Goal: Information Seeking & Learning: Find specific fact

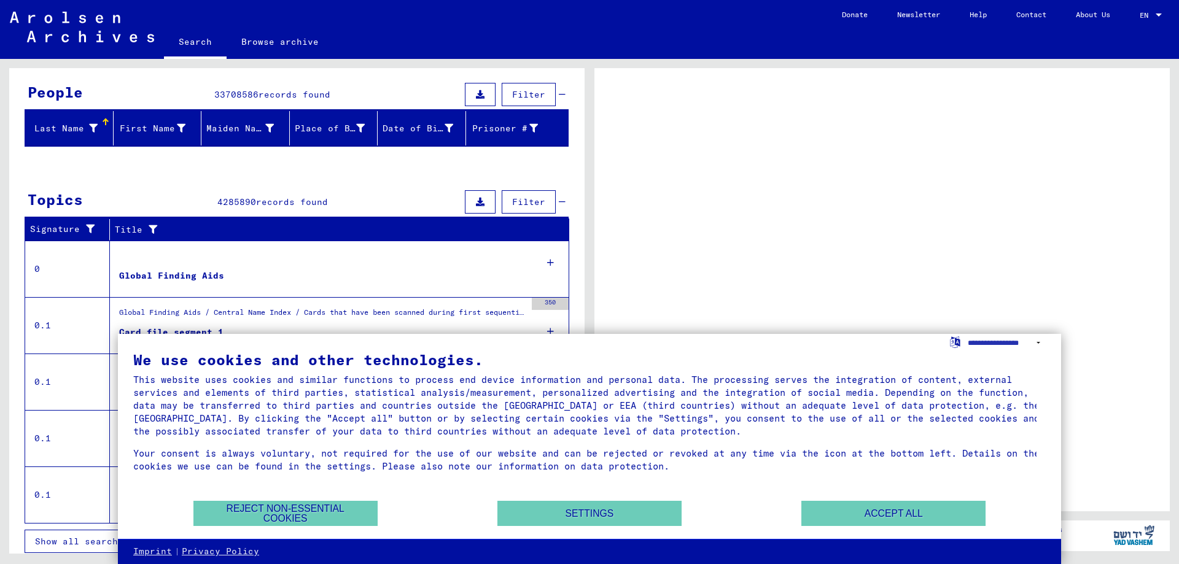
scroll to position [109, 0]
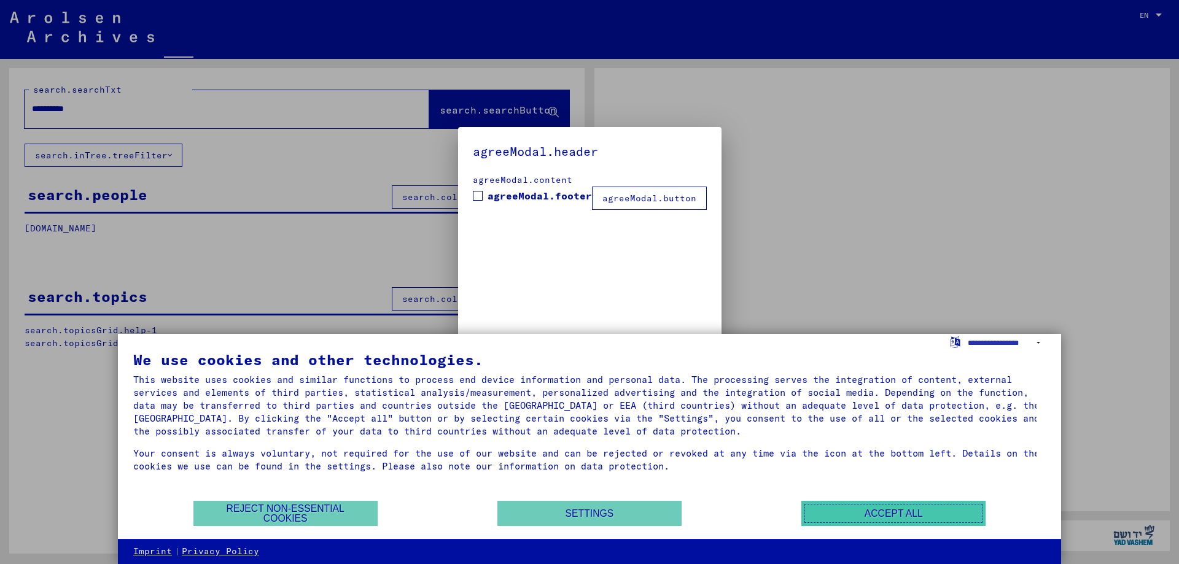
drag, startPoint x: 890, startPoint y: 513, endPoint x: 725, endPoint y: 420, distance: 189.4
click at [890, 513] on button "Accept all" at bounding box center [893, 513] width 184 height 25
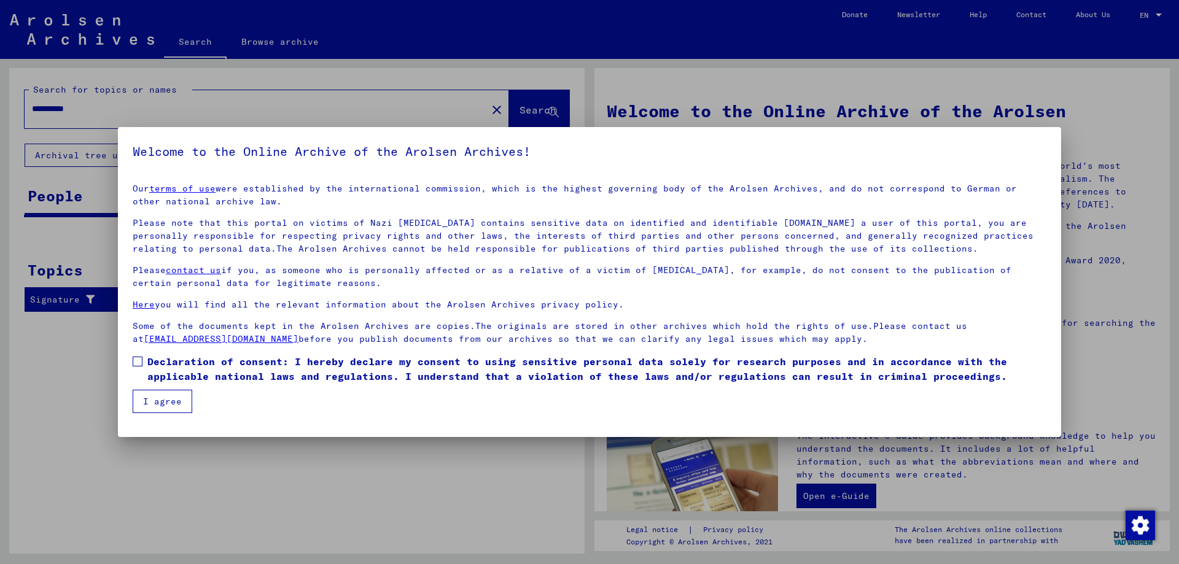
click at [169, 402] on button "I agree" at bounding box center [163, 401] width 60 height 23
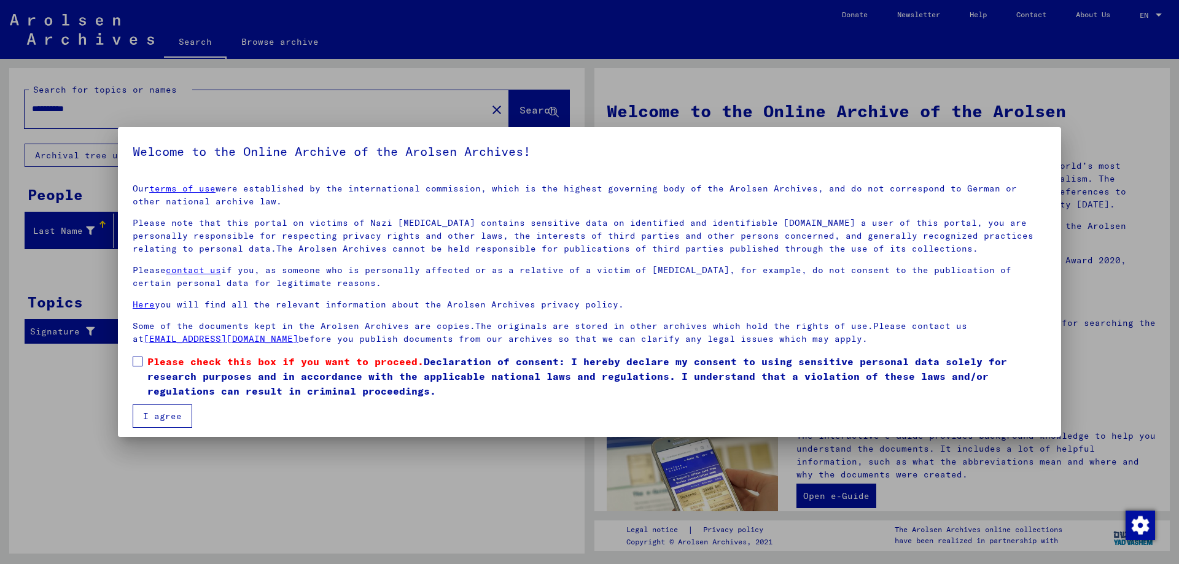
click at [166, 415] on button "I agree" at bounding box center [163, 416] width 60 height 23
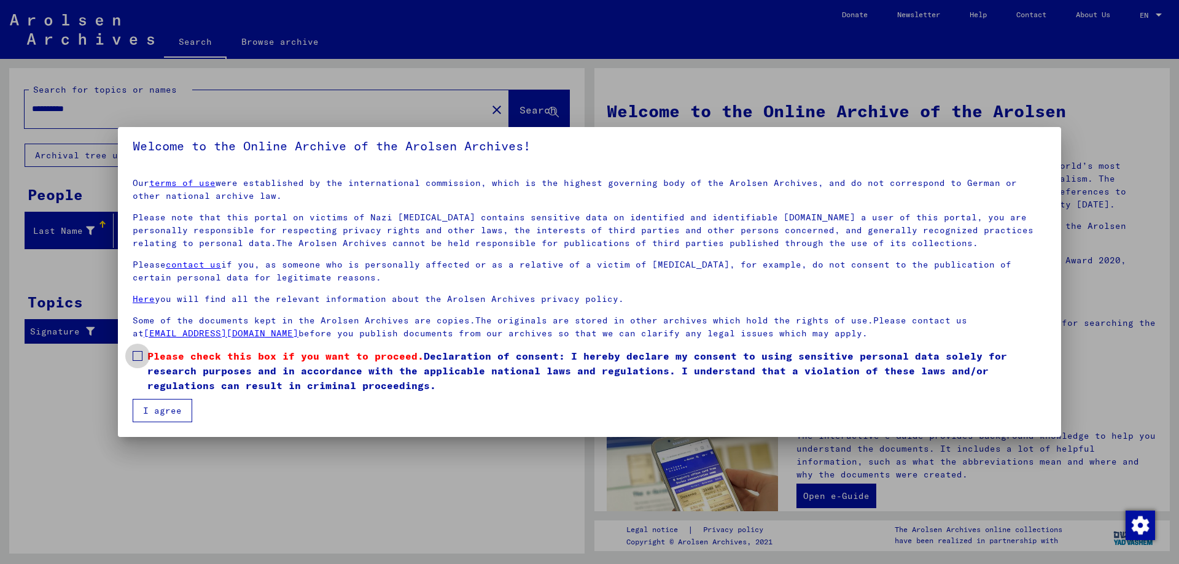
drag, startPoint x: 133, startPoint y: 356, endPoint x: 171, endPoint y: 413, distance: 69.2
click at [133, 356] on span at bounding box center [138, 356] width 10 height 10
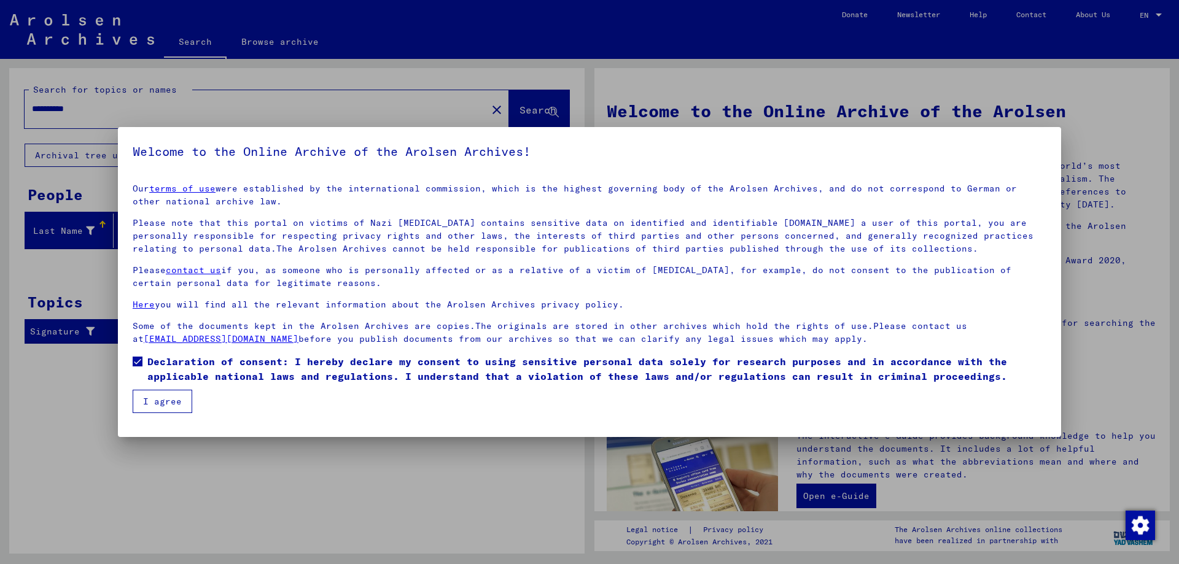
click at [168, 406] on button "I agree" at bounding box center [163, 401] width 60 height 23
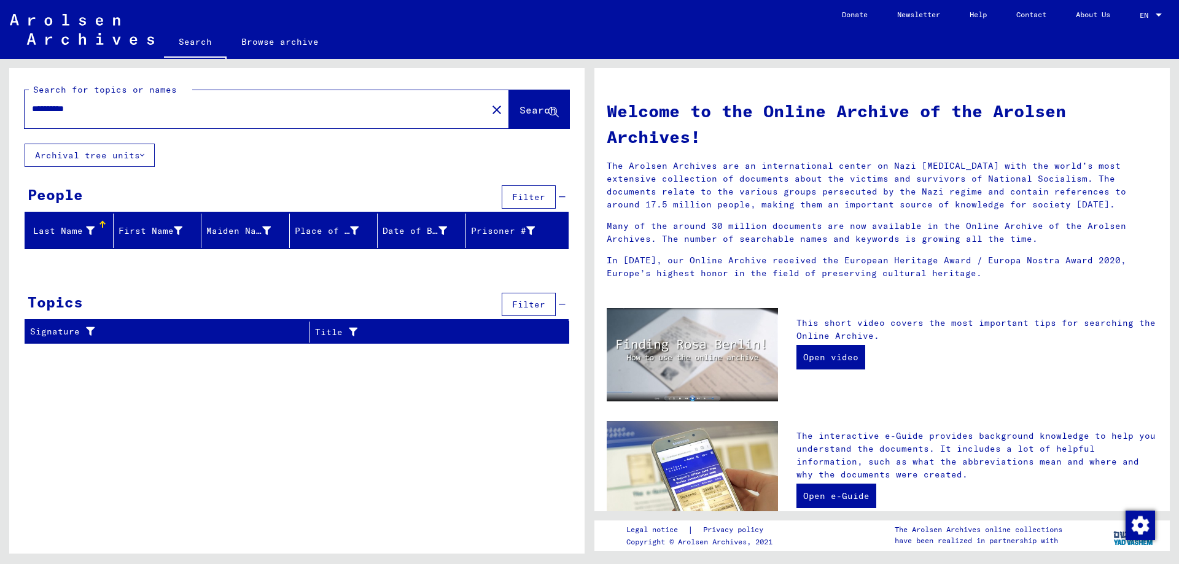
drag, startPoint x: 102, startPoint y: 108, endPoint x: 21, endPoint y: 112, distance: 81.1
click at [21, 112] on div "**********" at bounding box center [296, 106] width 575 height 76
type input "*"
click at [520, 115] on span "Search" at bounding box center [538, 110] width 37 height 12
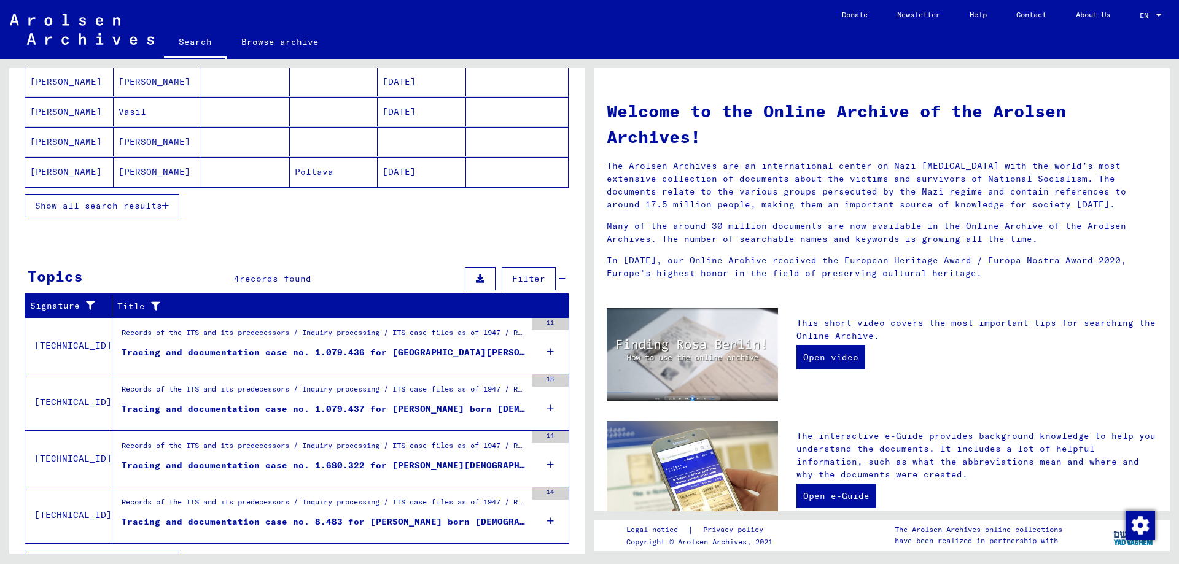
scroll to position [238, 0]
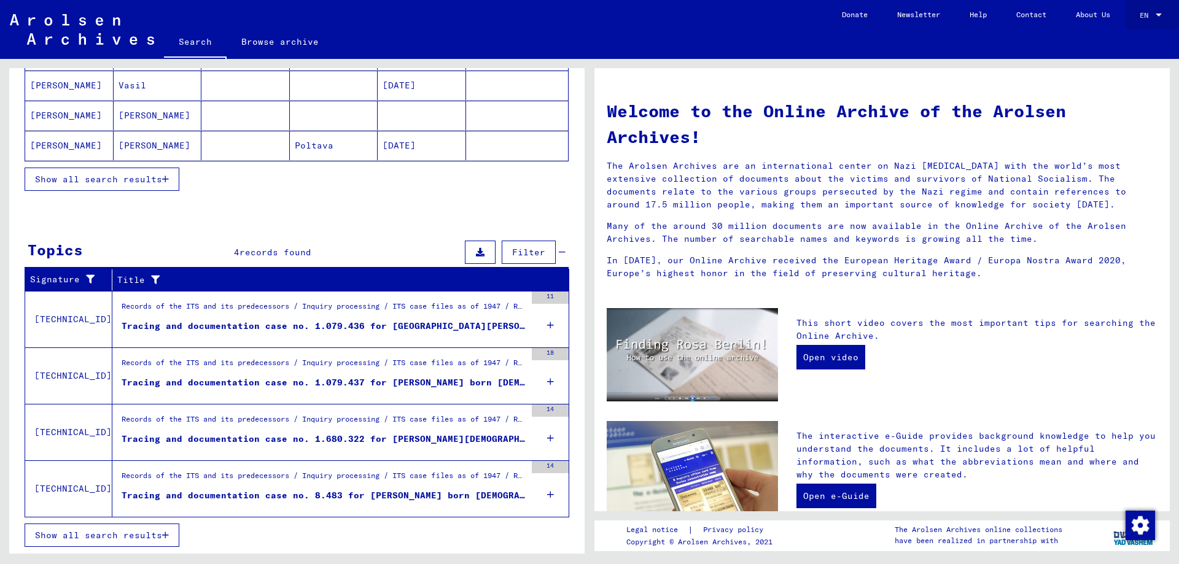
click at [1160, 16] on div at bounding box center [1159, 15] width 6 height 3
click at [332, 218] on div at bounding box center [589, 282] width 1179 height 564
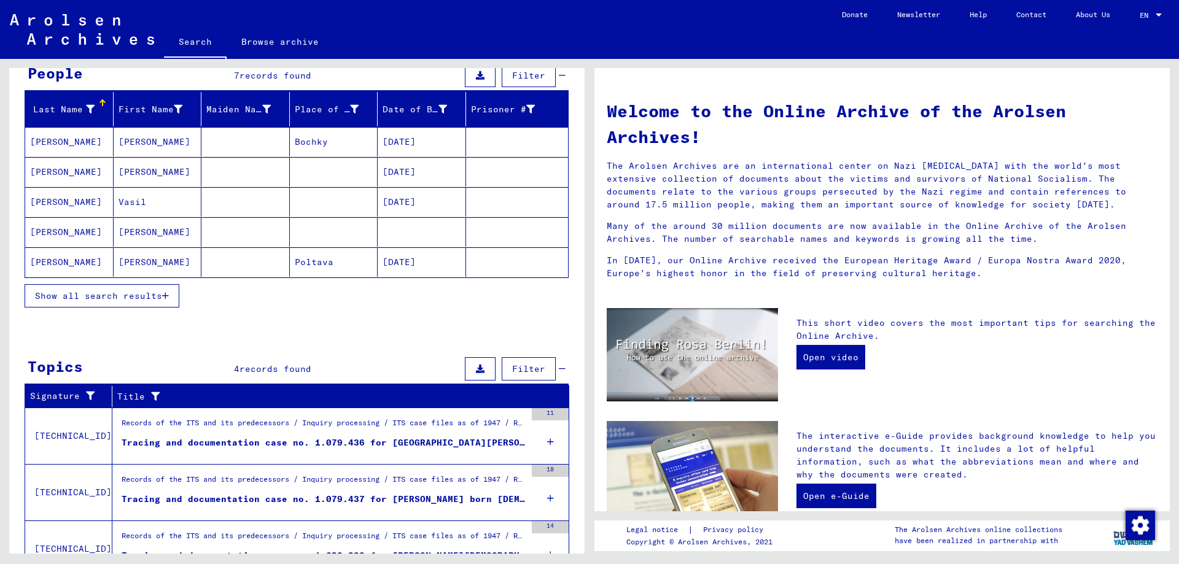
scroll to position [123, 0]
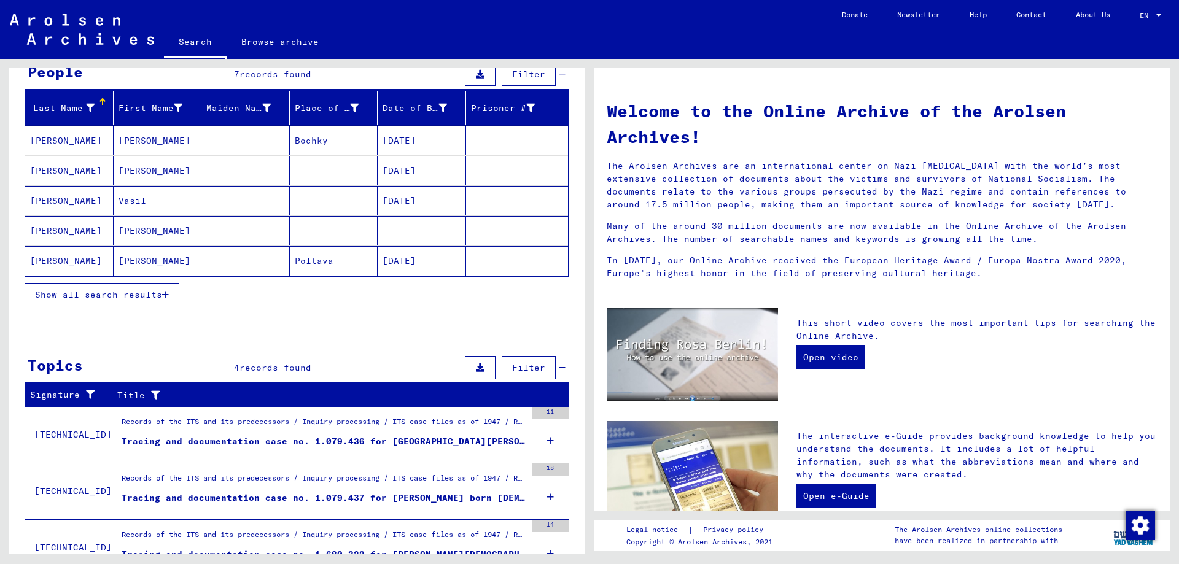
click at [147, 294] on span "Show all search results" at bounding box center [98, 294] width 127 height 11
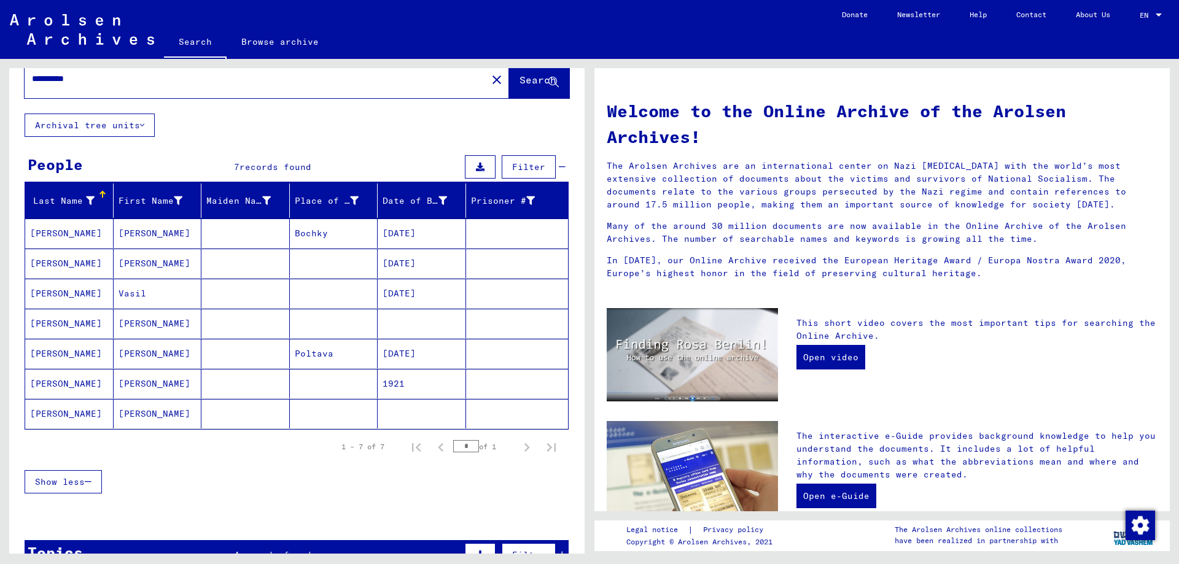
scroll to position [0, 0]
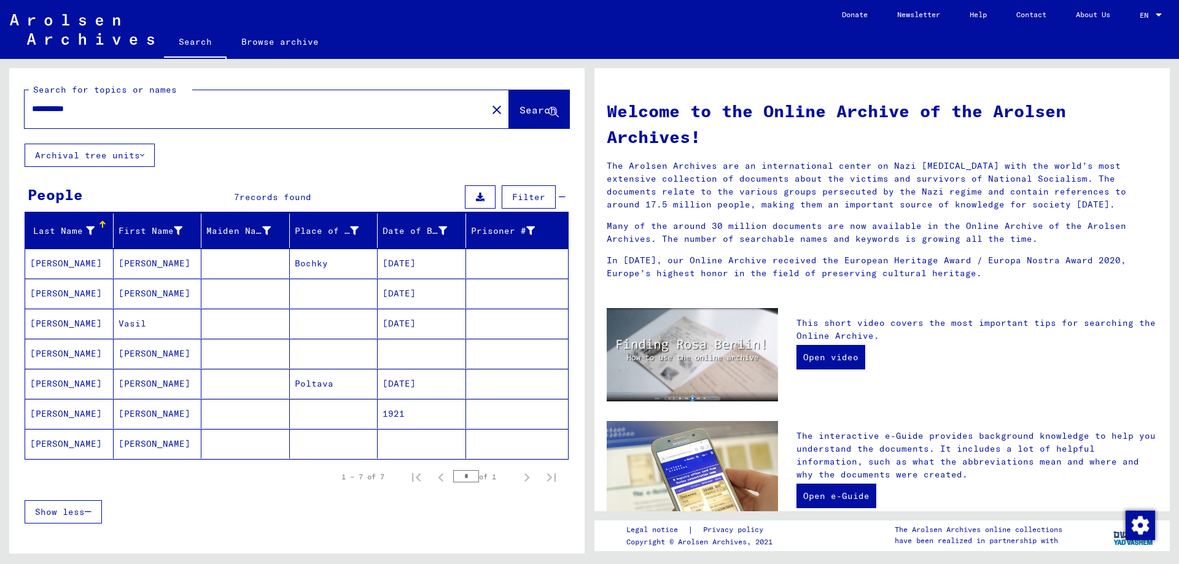
drag, startPoint x: 144, startPoint y: 109, endPoint x: 12, endPoint y: 112, distance: 132.1
click at [12, 112] on div "**********" at bounding box center [296, 106] width 575 height 76
click at [548, 110] on icon at bounding box center [553, 112] width 10 height 10
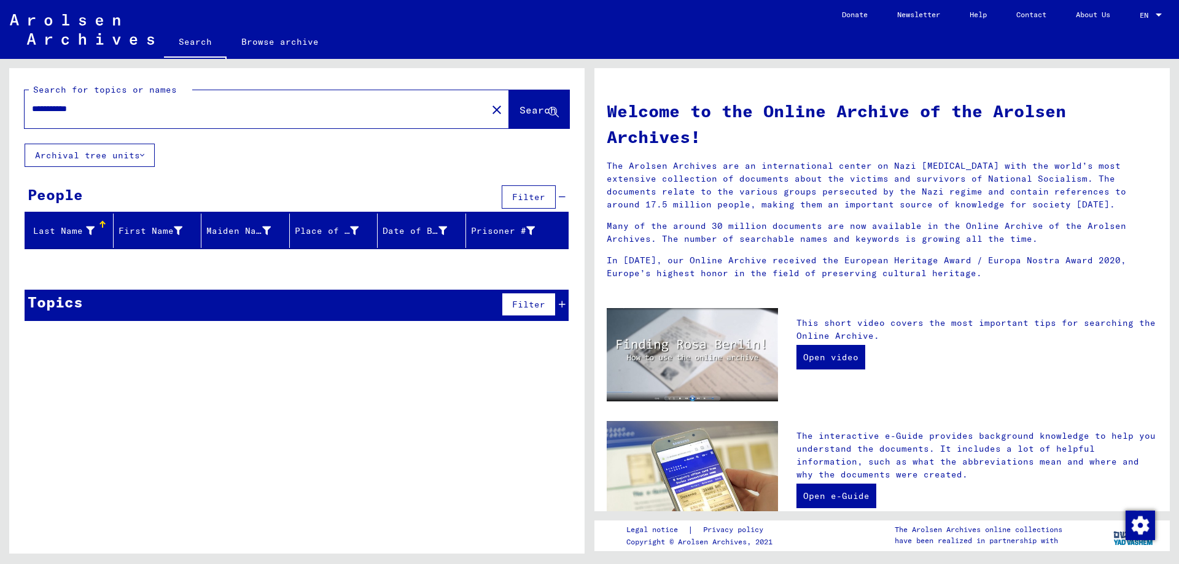
click at [57, 111] on input "**********" at bounding box center [252, 109] width 440 height 13
type input "**********"
click at [532, 109] on span "Search" at bounding box center [538, 110] width 37 height 12
